Goal: Task Accomplishment & Management: Use online tool/utility

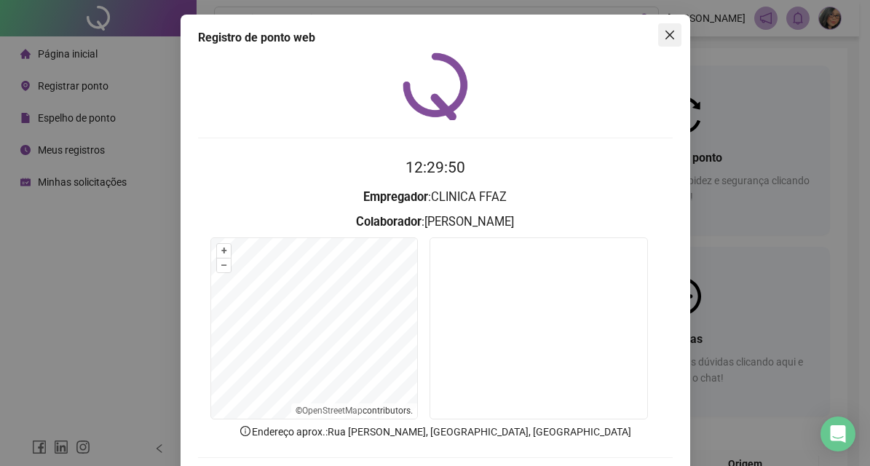
click at [664, 27] on button "Close" at bounding box center [669, 34] width 23 height 23
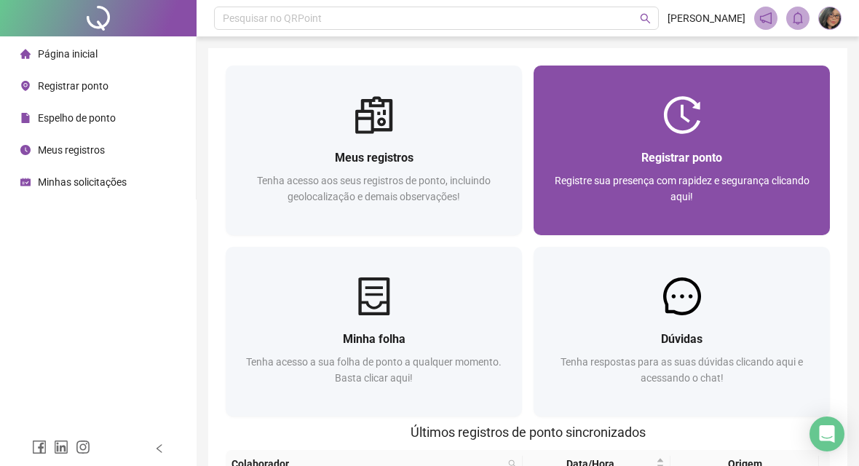
click at [675, 127] on img at bounding box center [682, 115] width 38 height 38
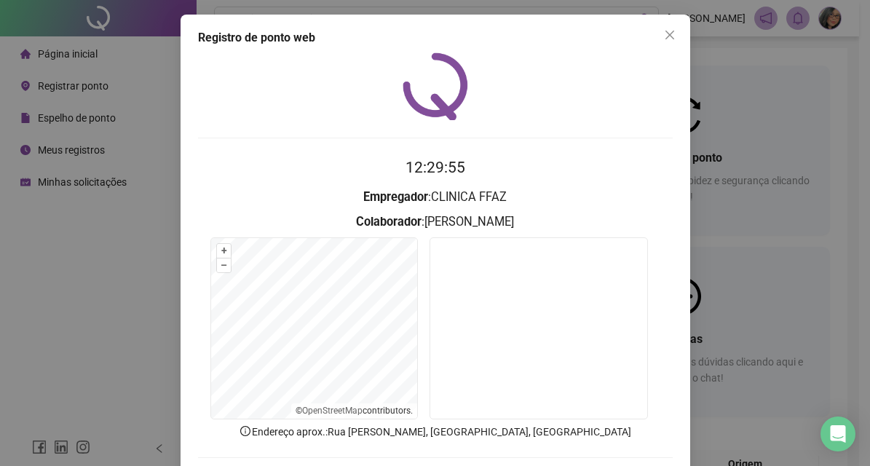
scroll to position [71, 0]
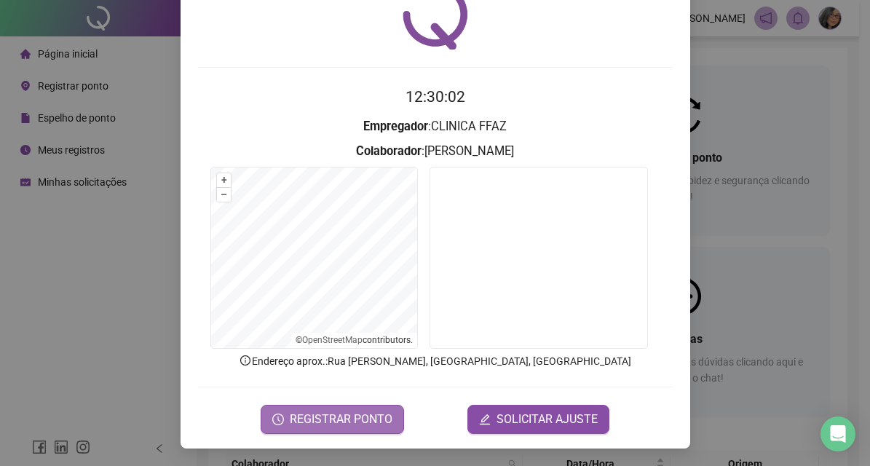
click at [322, 414] on span "REGISTRAR PONTO" at bounding box center [341, 419] width 103 height 17
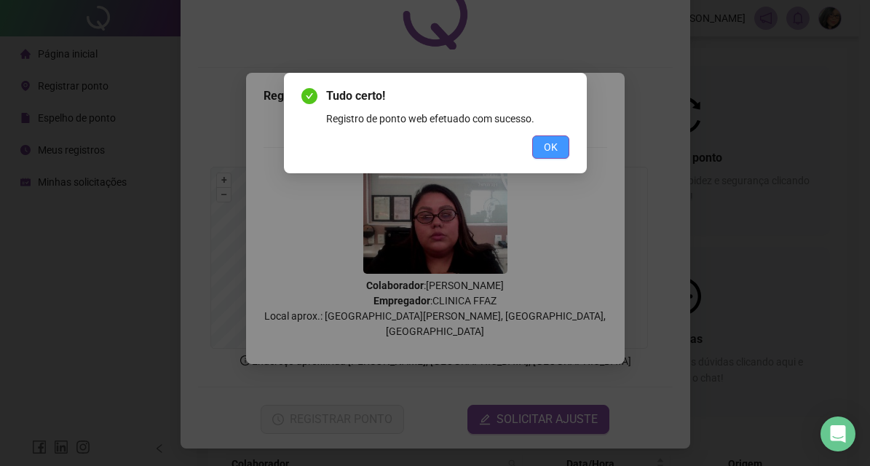
click at [560, 145] on button "OK" at bounding box center [550, 146] width 37 height 23
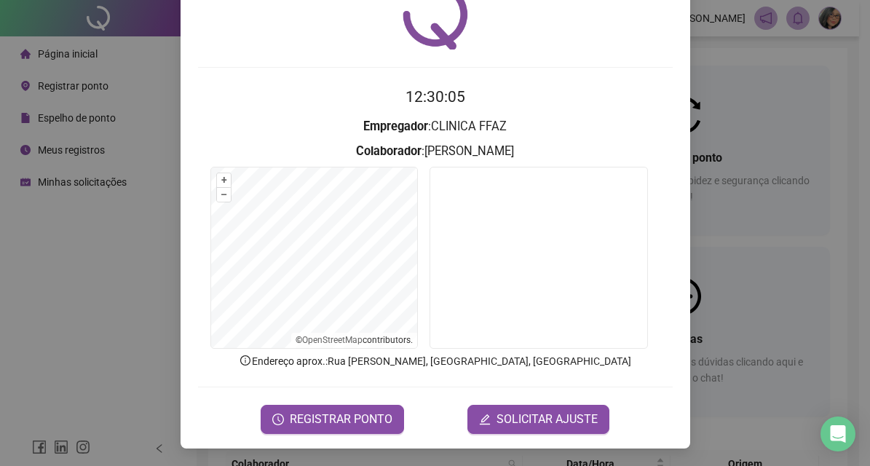
scroll to position [0, 0]
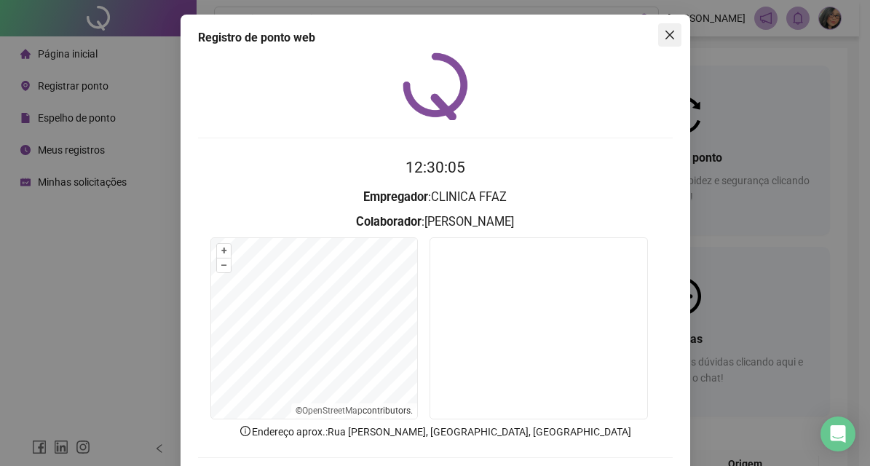
click at [664, 30] on icon "close" at bounding box center [670, 35] width 12 height 12
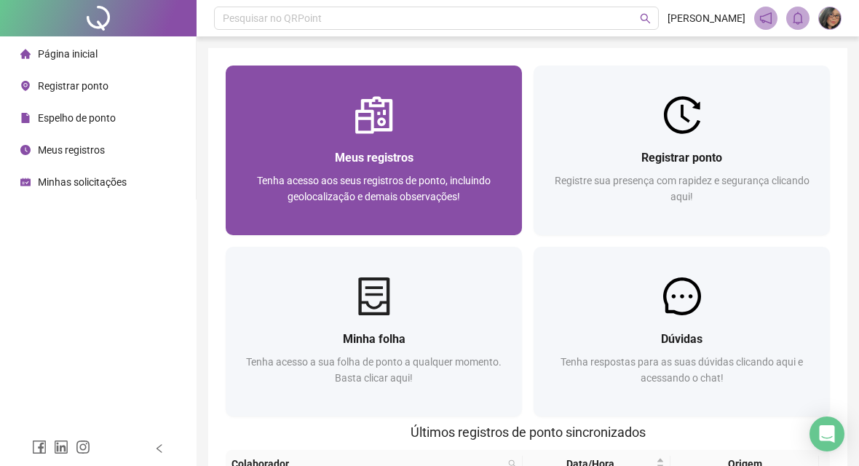
click at [392, 158] on span "Meus registros" at bounding box center [374, 158] width 79 height 14
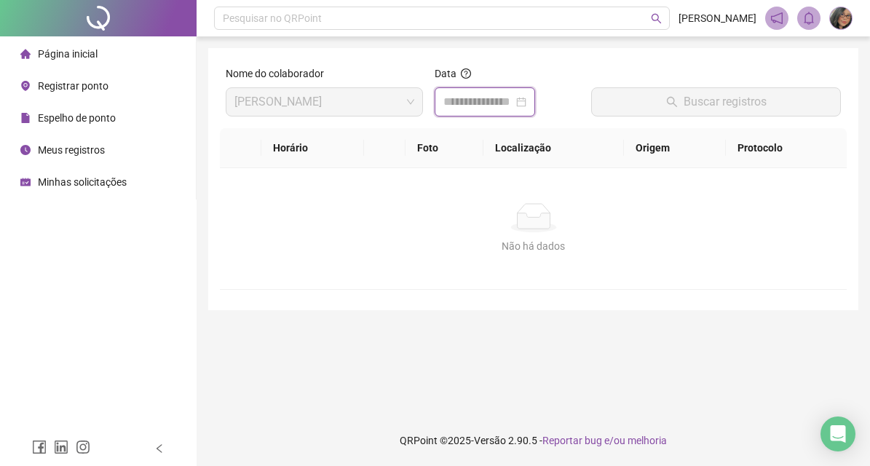
click at [472, 97] on input at bounding box center [478, 101] width 70 height 17
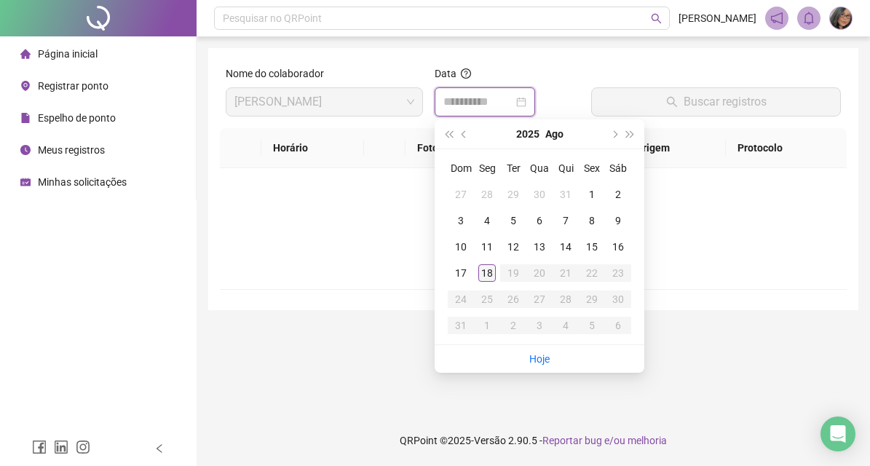
type input "**********"
click at [489, 275] on div "18" at bounding box center [486, 272] width 17 height 17
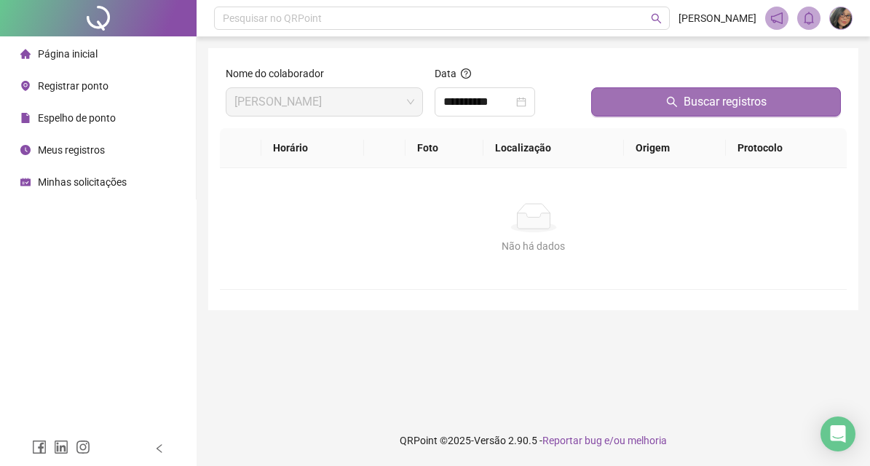
click at [709, 101] on span "Buscar registros" at bounding box center [725, 101] width 83 height 17
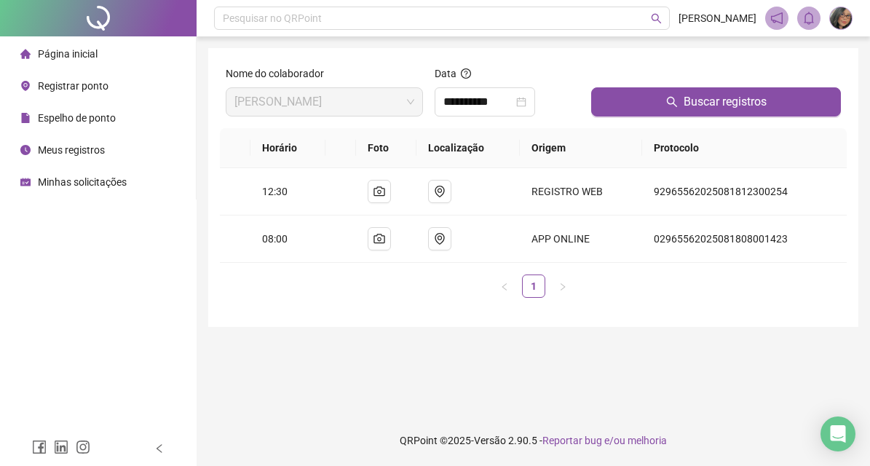
click at [851, 18] on img at bounding box center [841, 18] width 22 height 22
